Goal: Information Seeking & Learning: Understand process/instructions

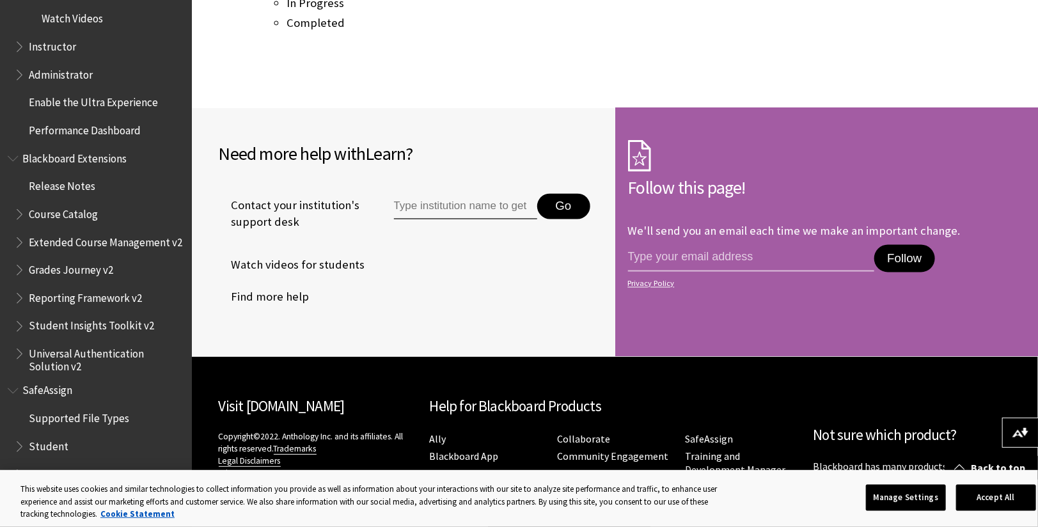
scroll to position [1129, 0]
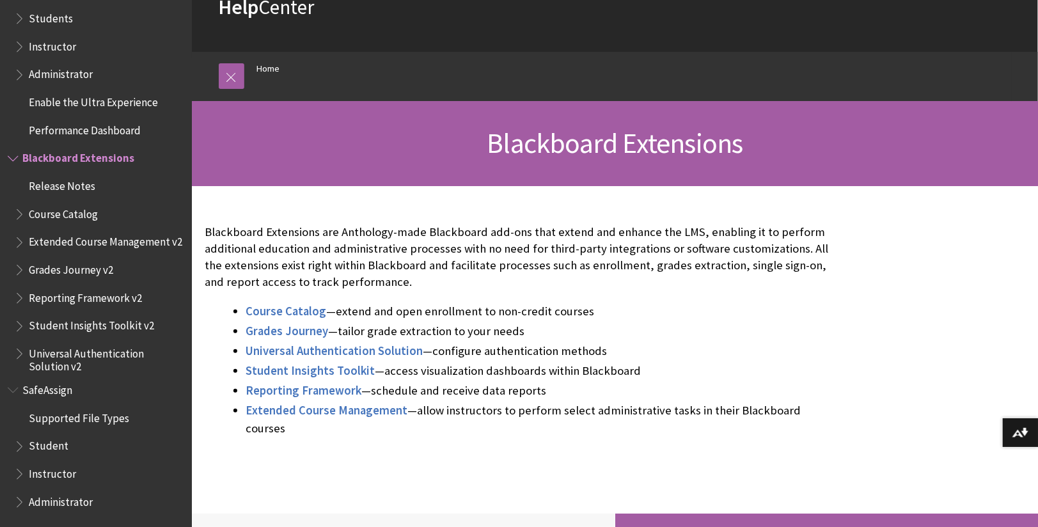
scroll to position [122, 0]
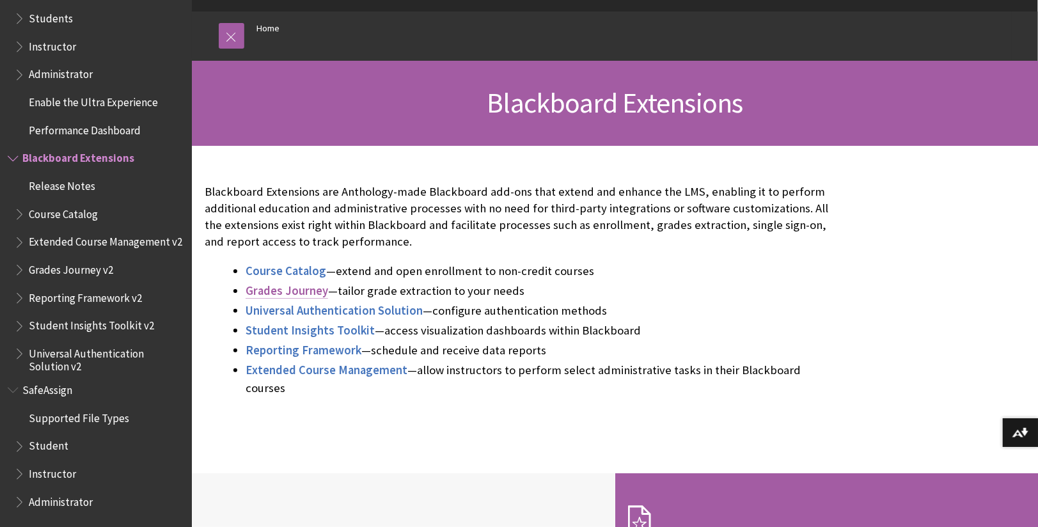
click at [319, 285] on span "Grades Journey" at bounding box center [287, 290] width 83 height 15
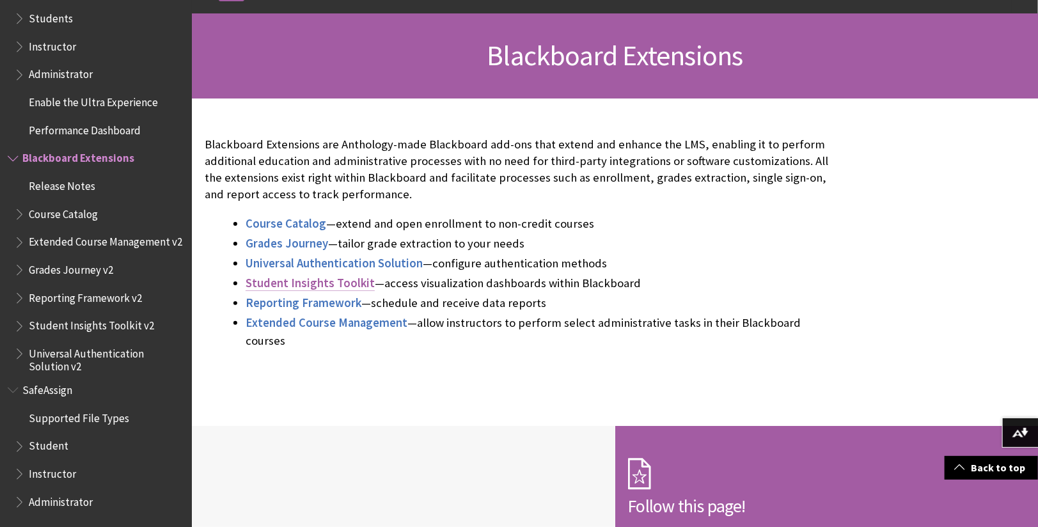
click at [312, 289] on span "Student Insights Toolkit" at bounding box center [310, 283] width 129 height 15
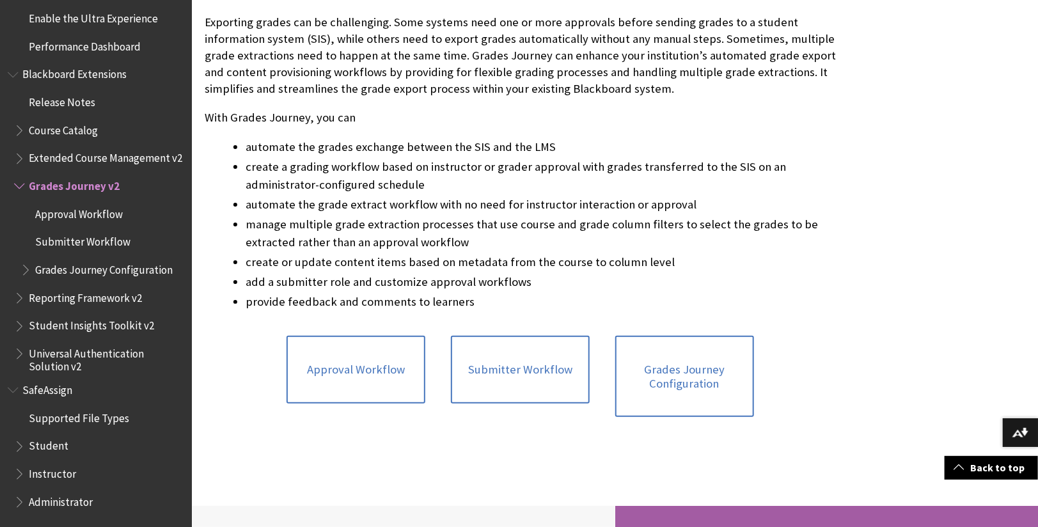
scroll to position [292, 0]
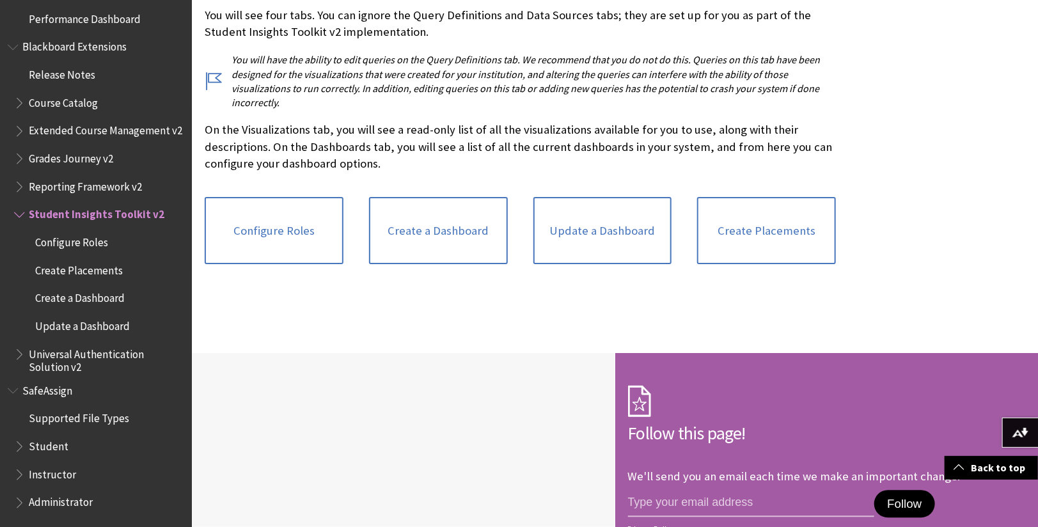
scroll to position [1418, 0]
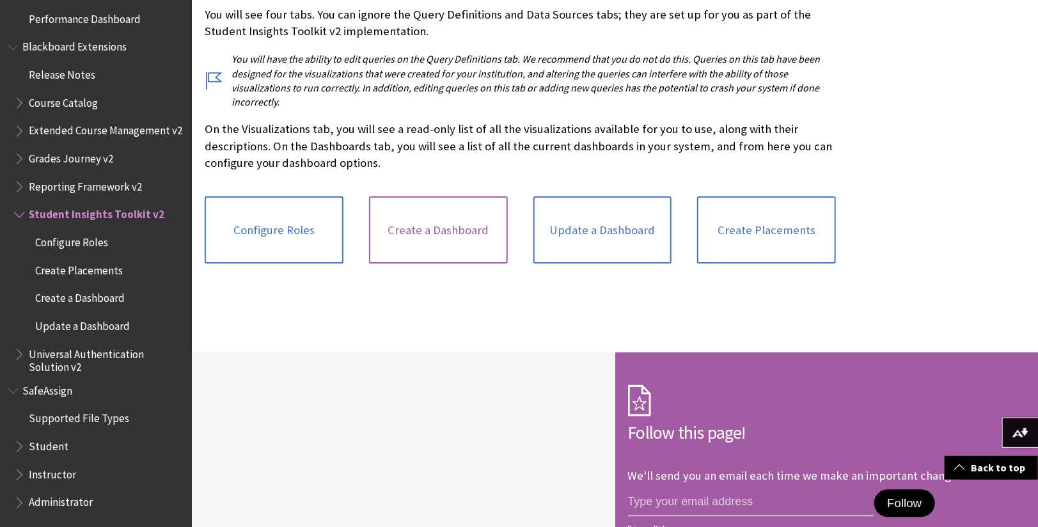
click at [449, 246] on link "Create a Dashboard" at bounding box center [438, 230] width 139 height 68
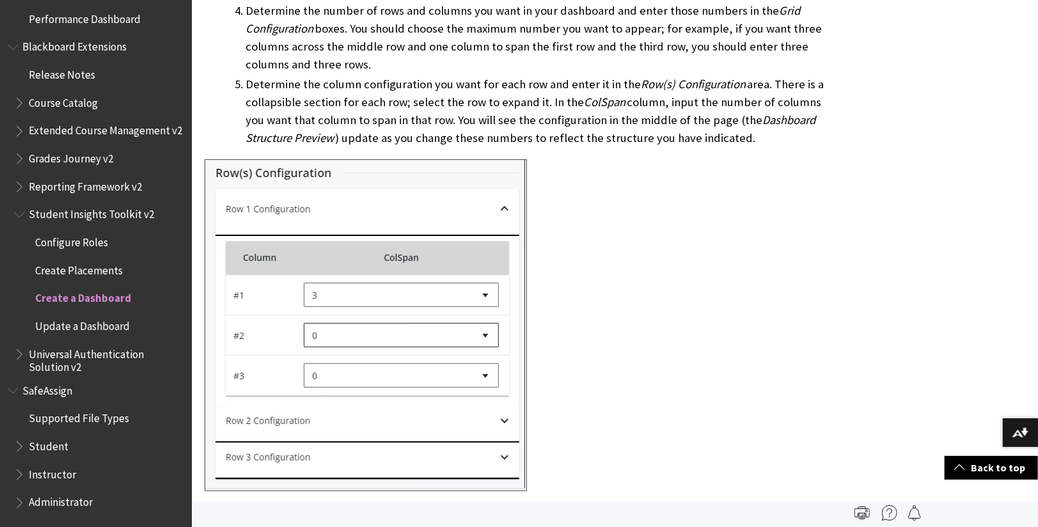
scroll to position [461, 0]
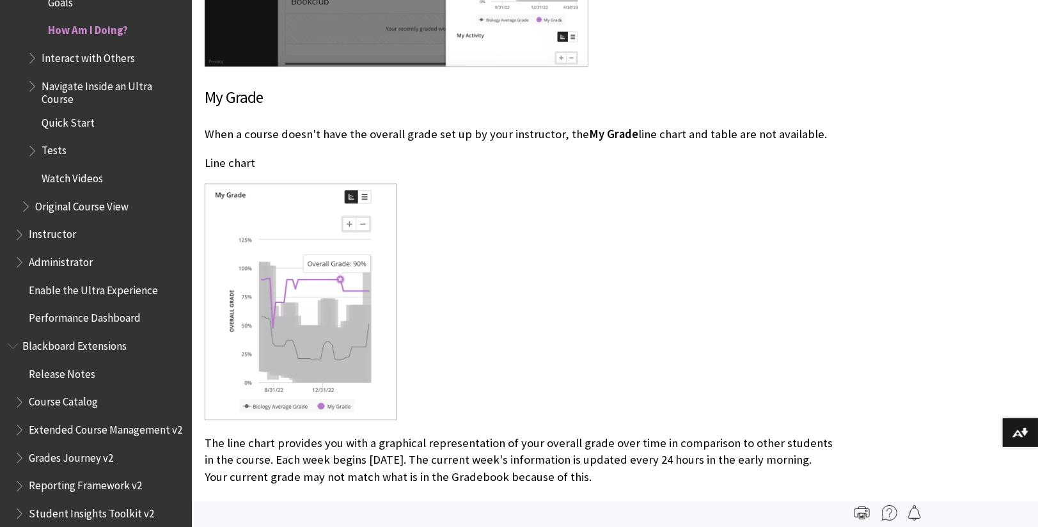
scroll to position [1767, 0]
